Goal: Transaction & Acquisition: Purchase product/service

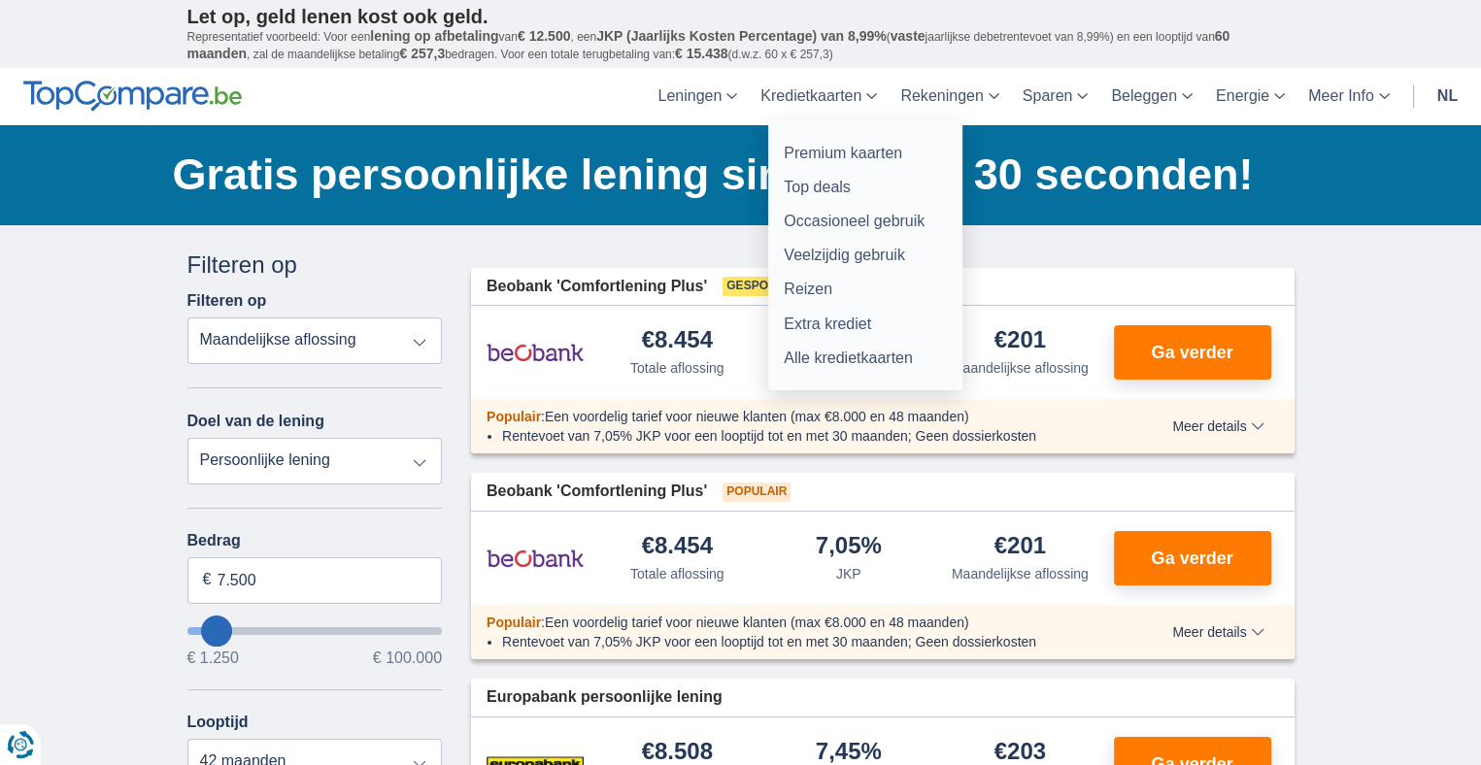
click at [833, 85] on link "Kredietkaarten" at bounding box center [819, 96] width 140 height 57
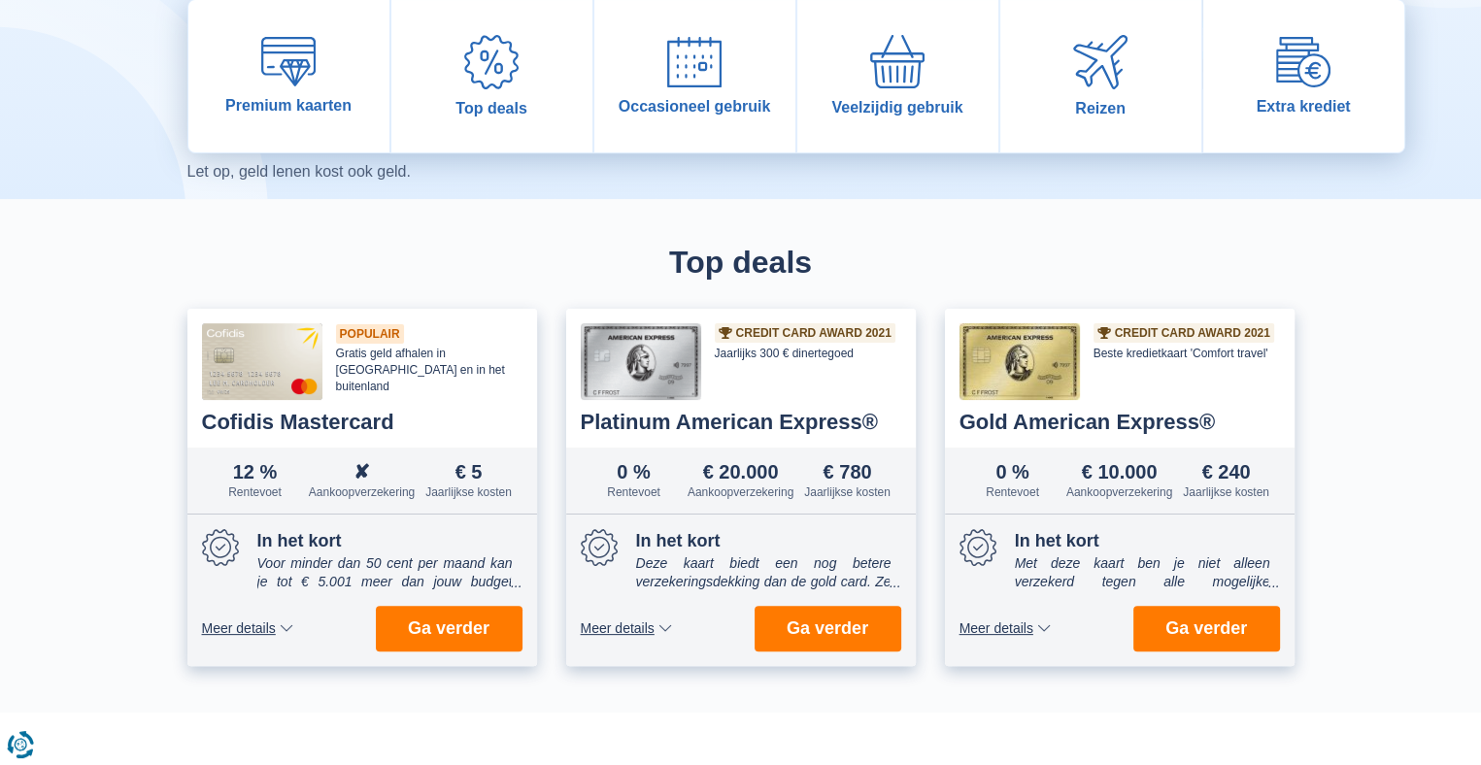
scroll to position [388, 0]
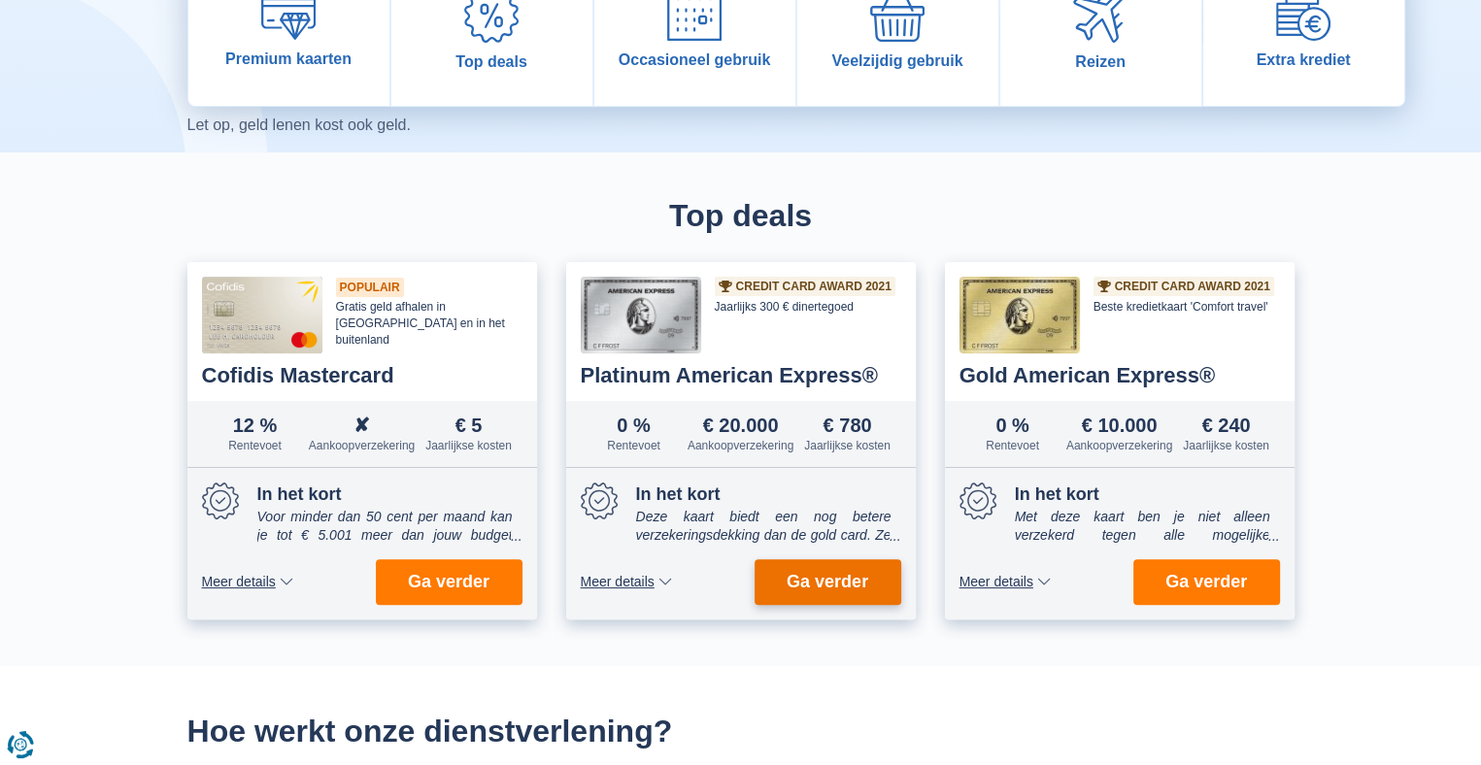
click at [823, 580] on span "Ga verder" at bounding box center [828, 581] width 82 height 17
click at [835, 569] on button "Ga verder" at bounding box center [827, 582] width 147 height 46
